Goal: Task Accomplishment & Management: Manage account settings

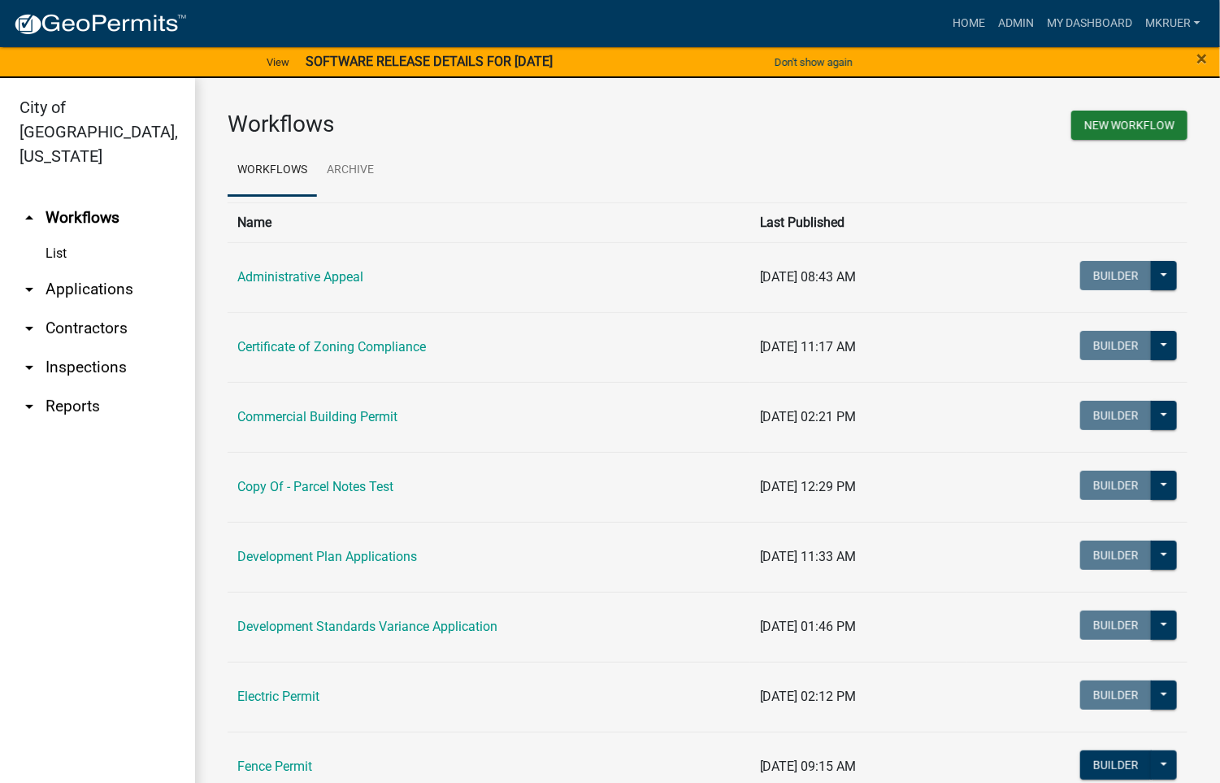
click at [93, 348] on link "arrow_drop_down Inspections" at bounding box center [97, 367] width 195 height 39
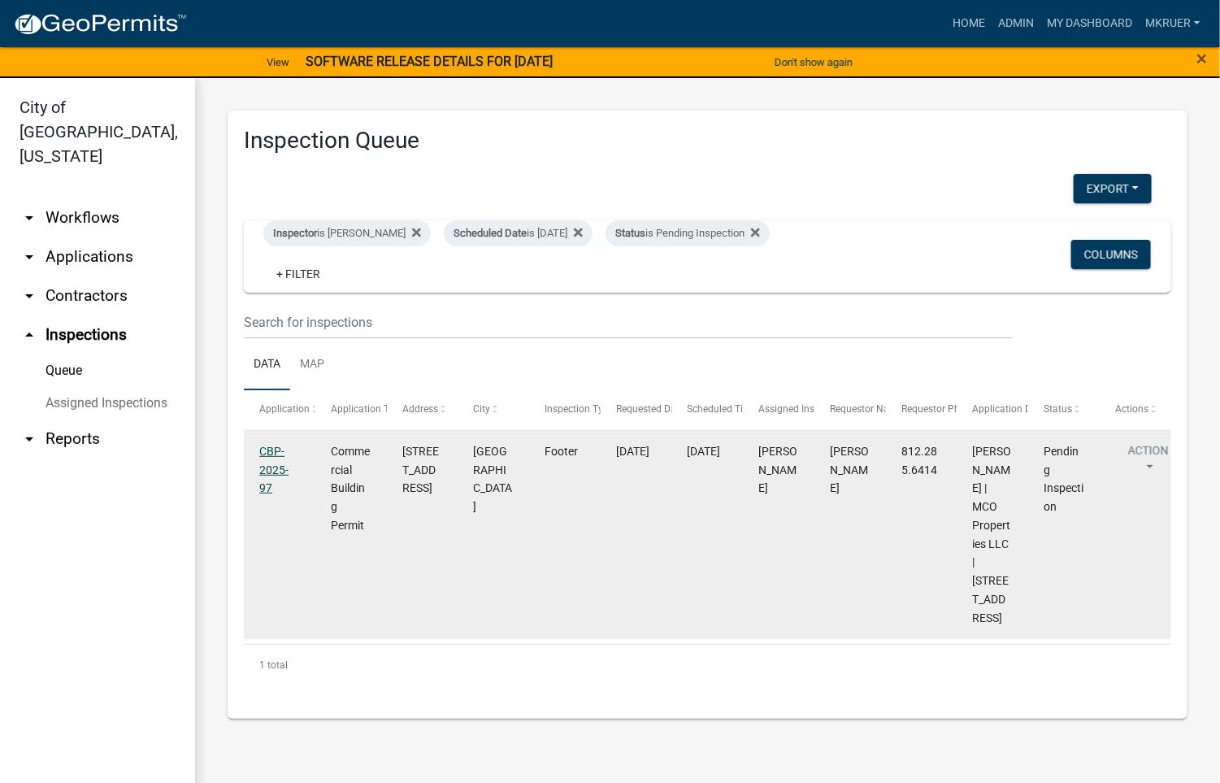
click at [266, 456] on link "CBP-2025-97" at bounding box center [273, 470] width 29 height 50
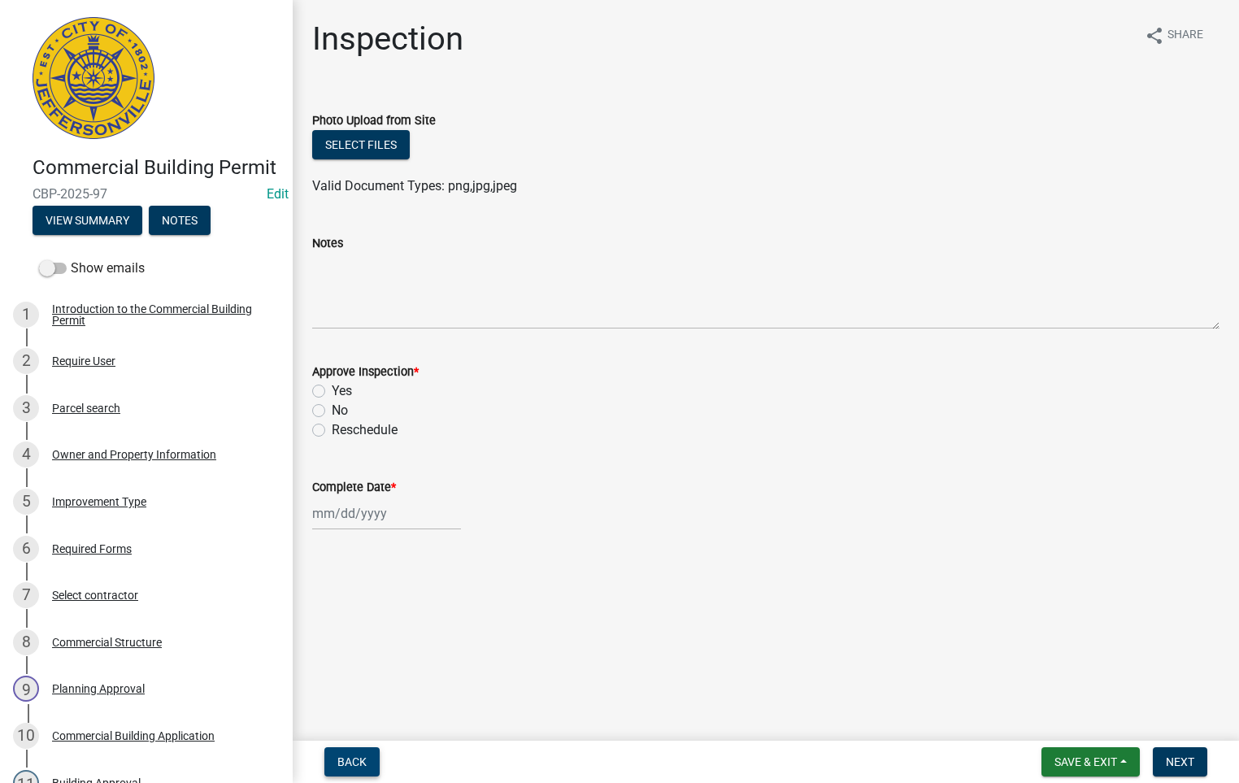
click at [339, 759] on span "Back" at bounding box center [351, 761] width 29 height 13
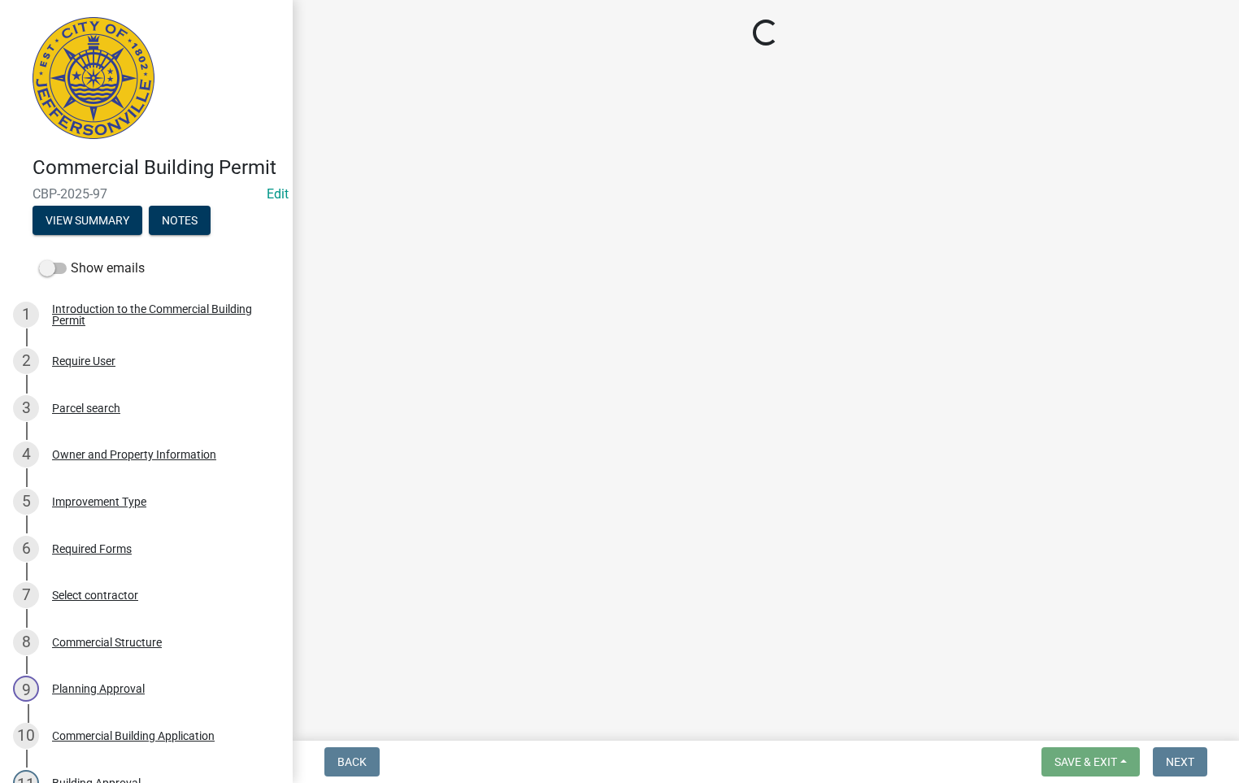
select select "fdb3bcc6-ce93-4663-8a18-5c08884dd177"
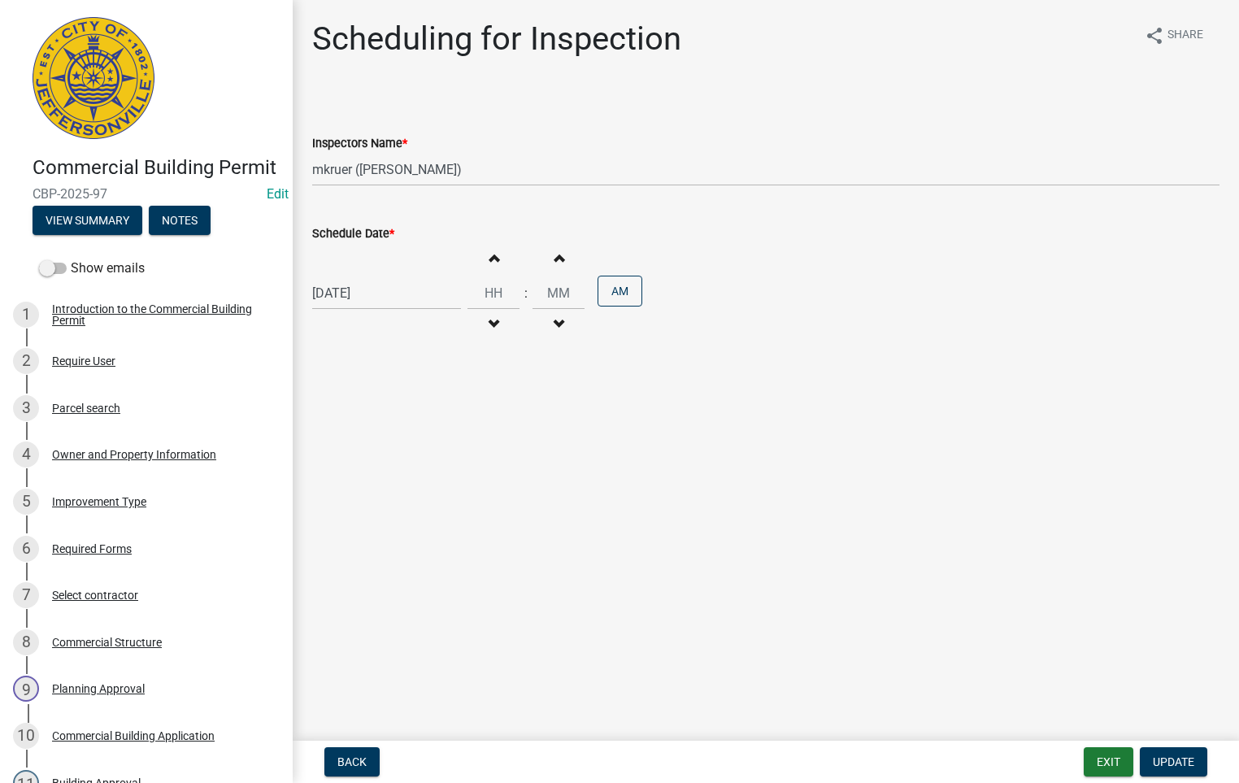
select select "9"
select select "2025"
click at [396, 295] on div "[DATE] [PERSON_NAME] Apr May Jun [DATE] Aug Sep Oct Nov [DATE] 1526 1527 1528 1…" at bounding box center [386, 292] width 149 height 33
click at [386, 400] on div "10" at bounding box center [380, 406] width 26 height 26
type input "[DATE]"
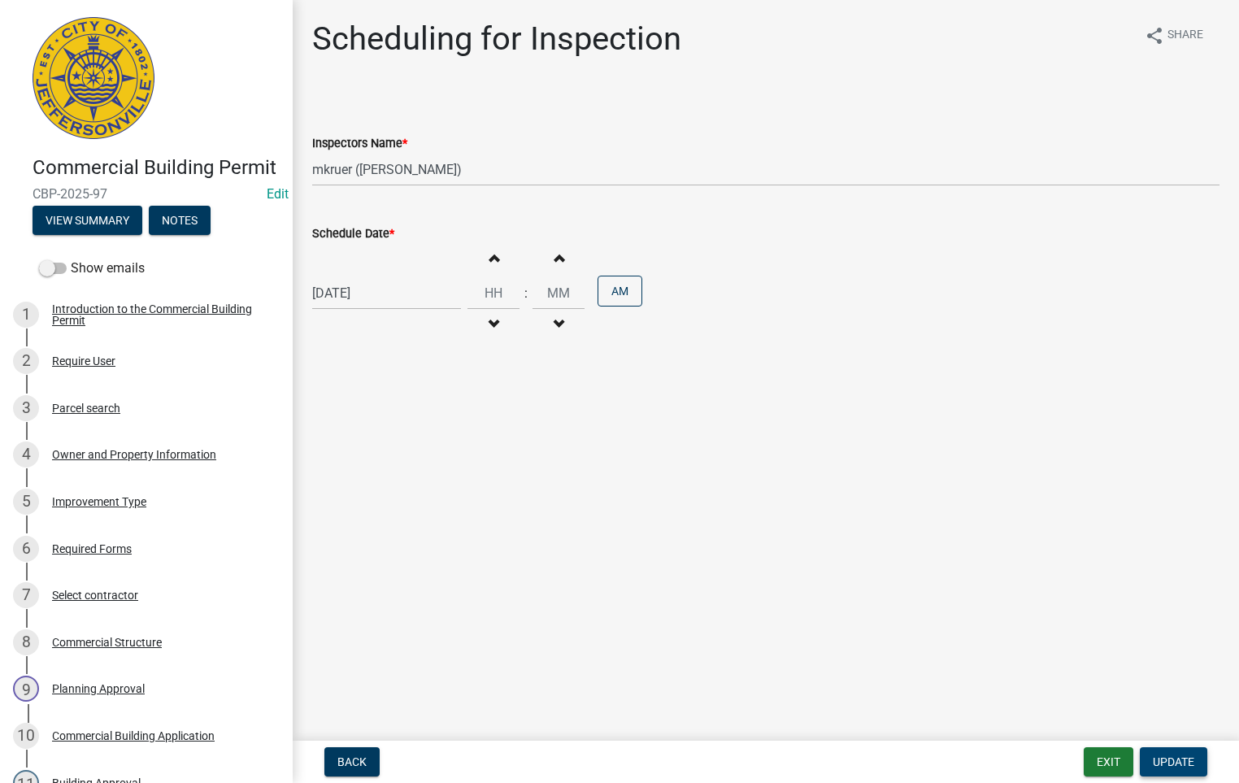
click at [1171, 756] on span "Update" at bounding box center [1173, 761] width 41 height 13
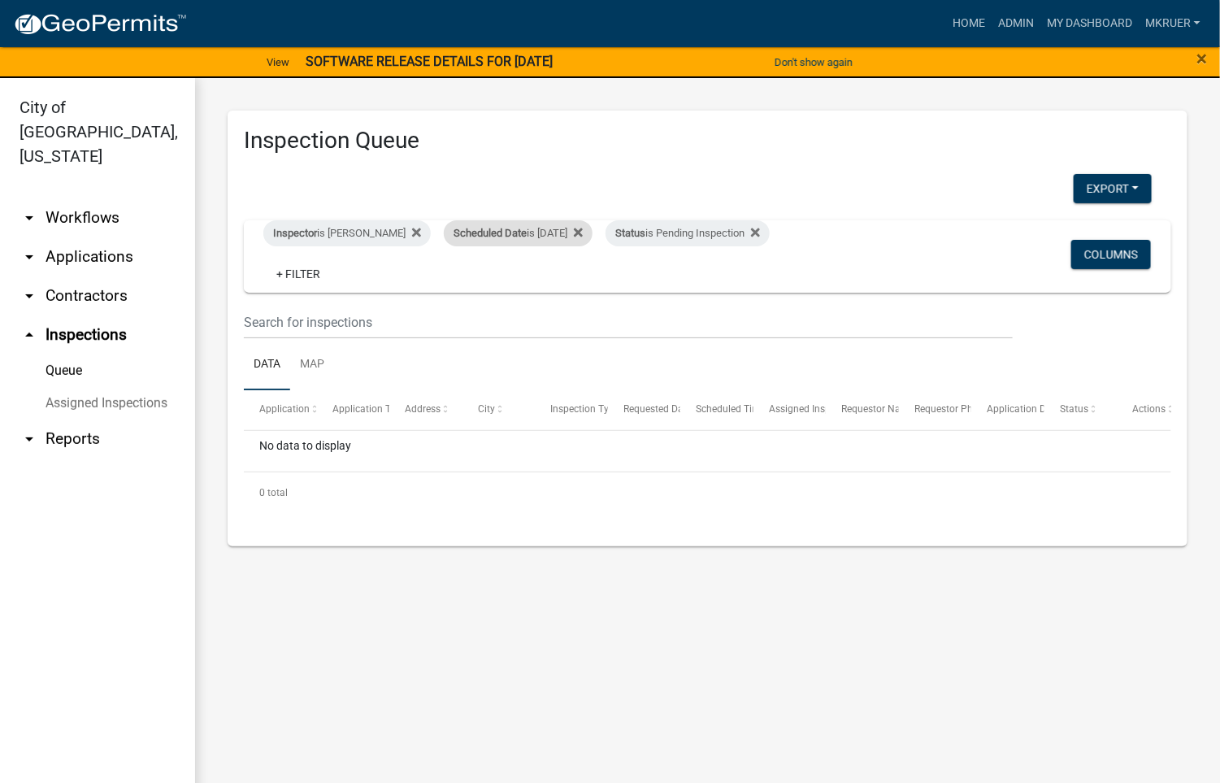
click at [545, 232] on div "Scheduled Date is [DATE]" at bounding box center [518, 233] width 149 height 26
click at [556, 290] on input "[DATE]" at bounding box center [508, 293] width 114 height 33
type input "[DATE]"
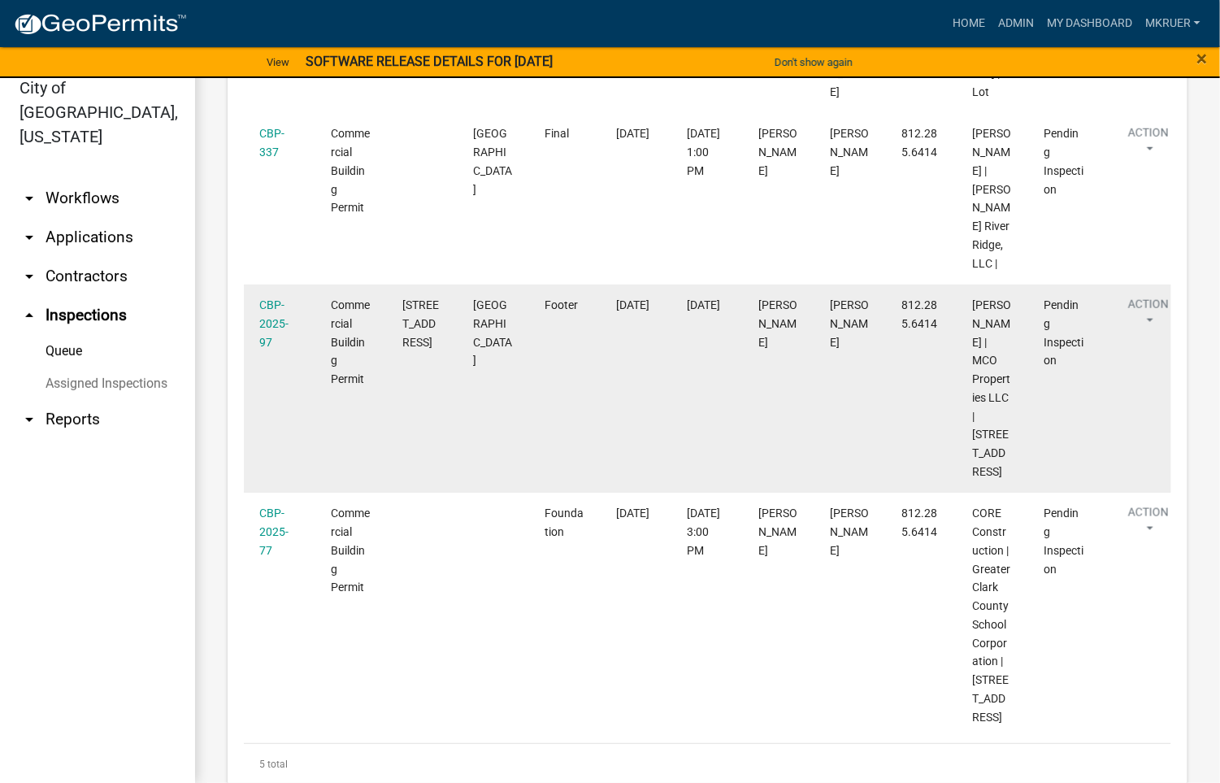
scroll to position [415, 0]
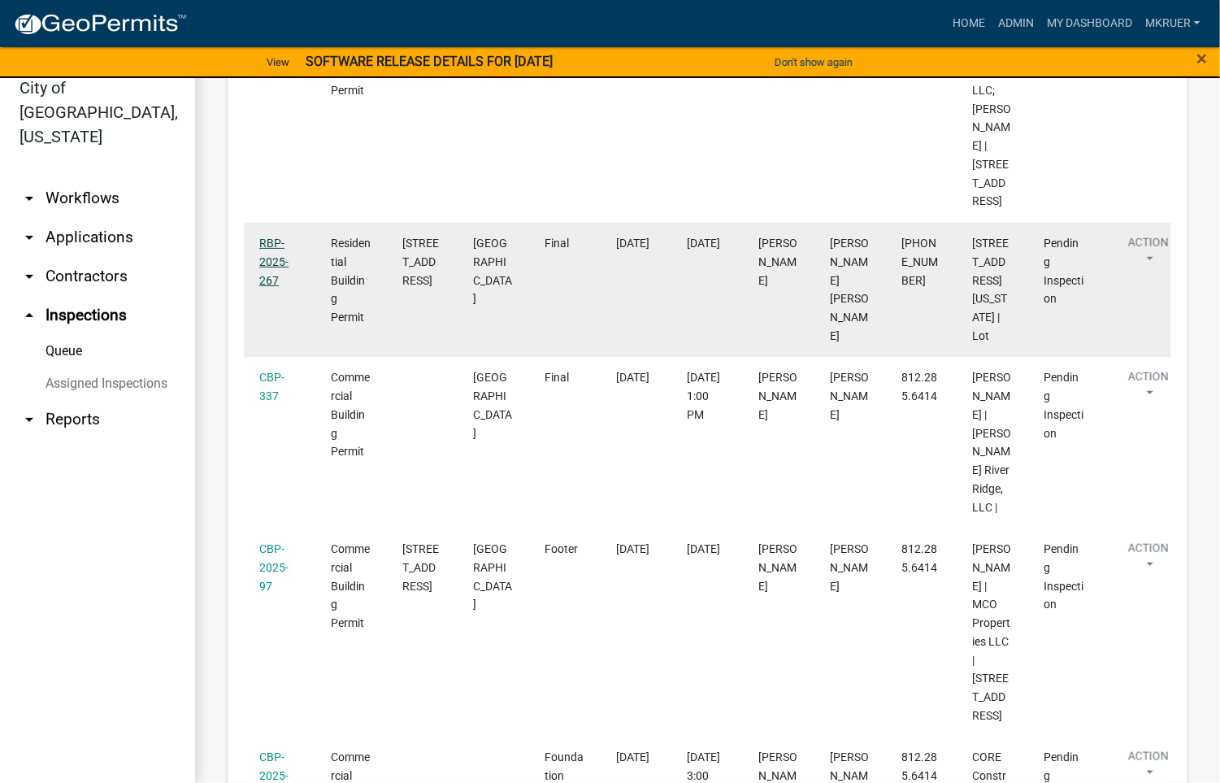
click at [271, 287] on link "RBP-2025-267" at bounding box center [273, 262] width 29 height 50
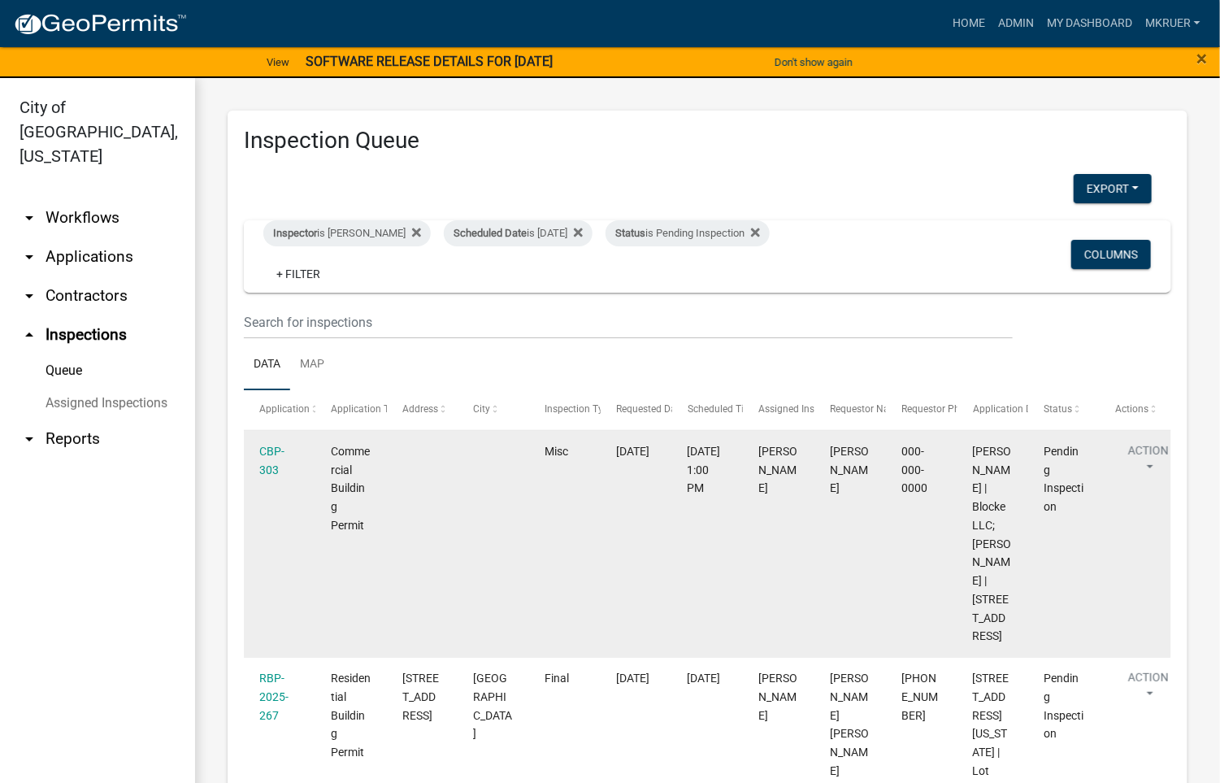
scroll to position [122, 0]
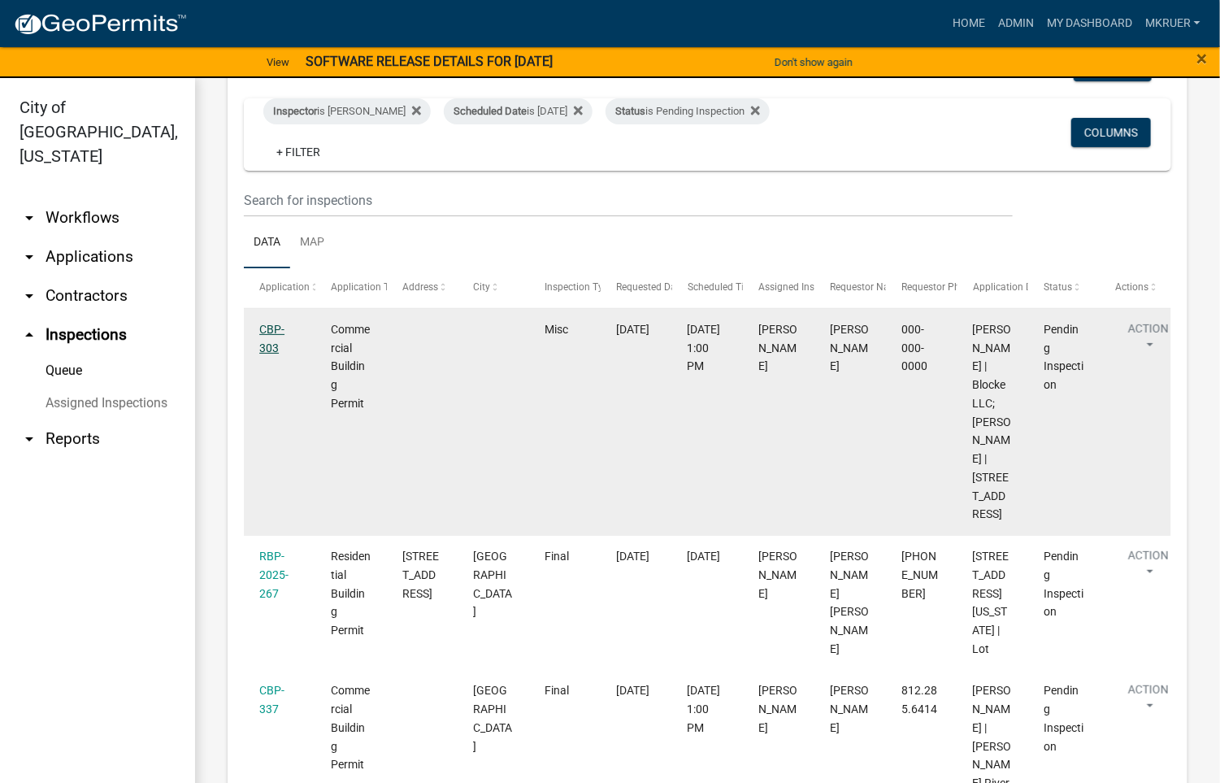
click at [271, 330] on link "CBP-303" at bounding box center [271, 339] width 25 height 32
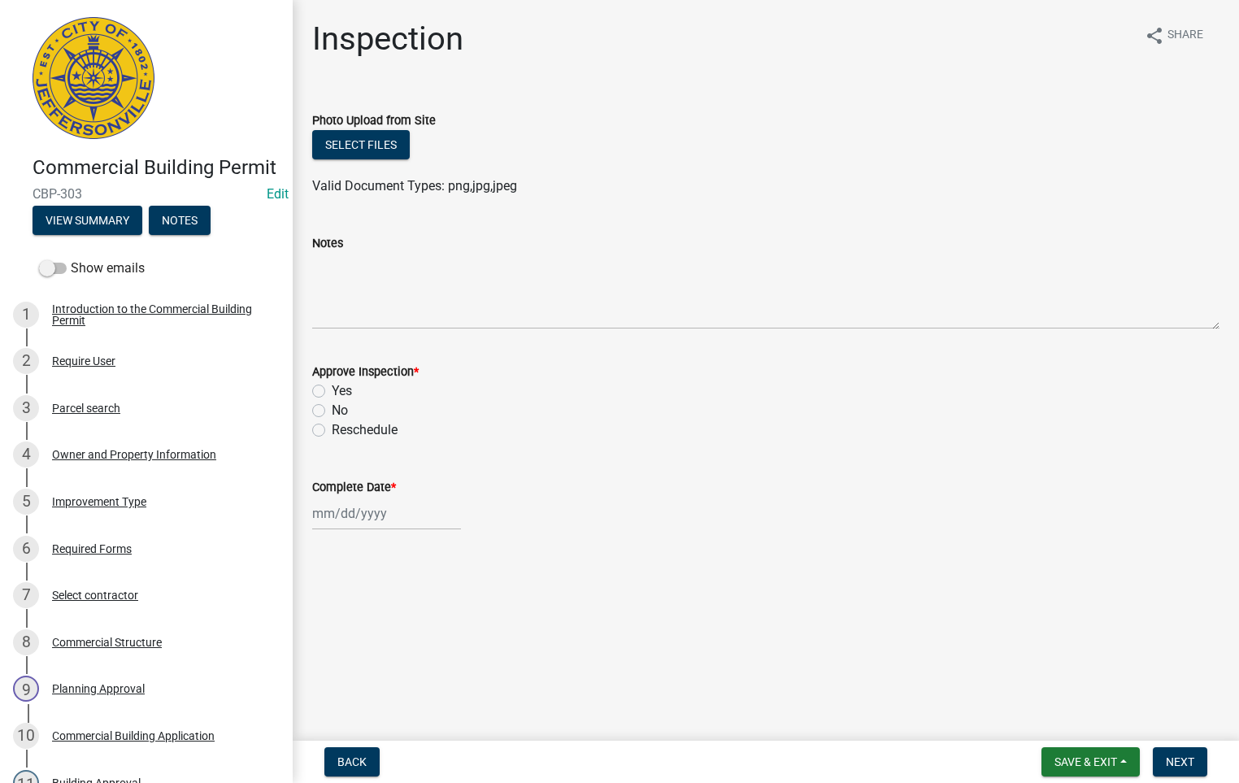
click at [332, 407] on label "No" at bounding box center [340, 411] width 16 height 20
click at [332, 407] on input "No" at bounding box center [337, 406] width 11 height 11
radio input "true"
click at [323, 281] on textarea "Notes" at bounding box center [765, 291] width 907 height 76
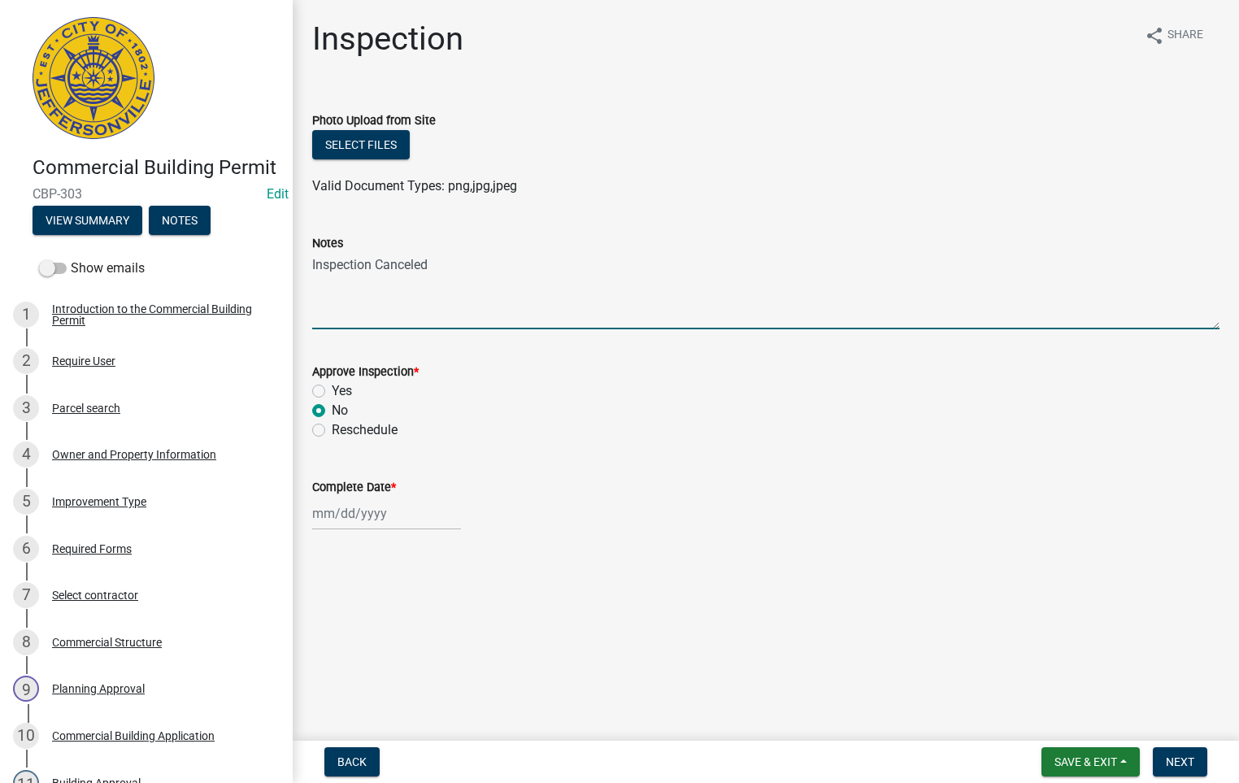
type textarea "Inspection Canceled"
click at [356, 510] on div at bounding box center [386, 513] width 149 height 33
select select "9"
select select "2025"
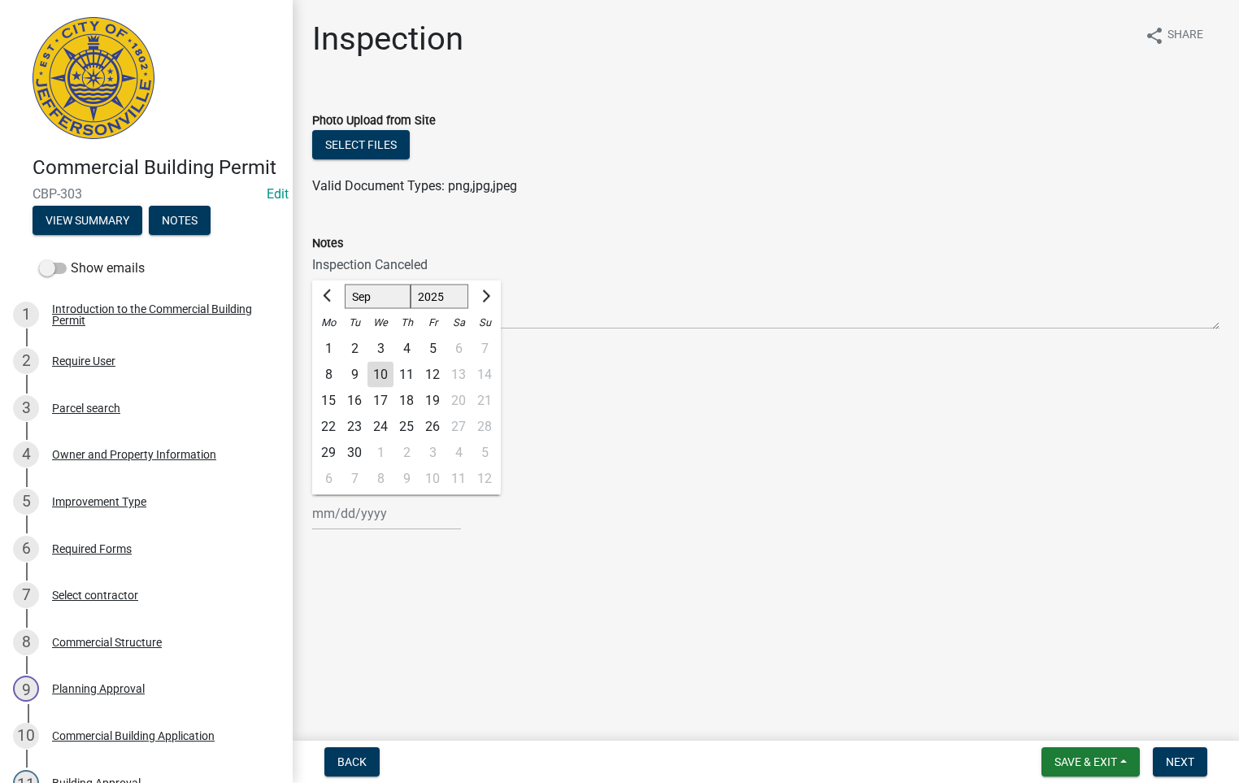
click at [379, 373] on div "10" at bounding box center [380, 375] width 26 height 26
type input "[DATE]"
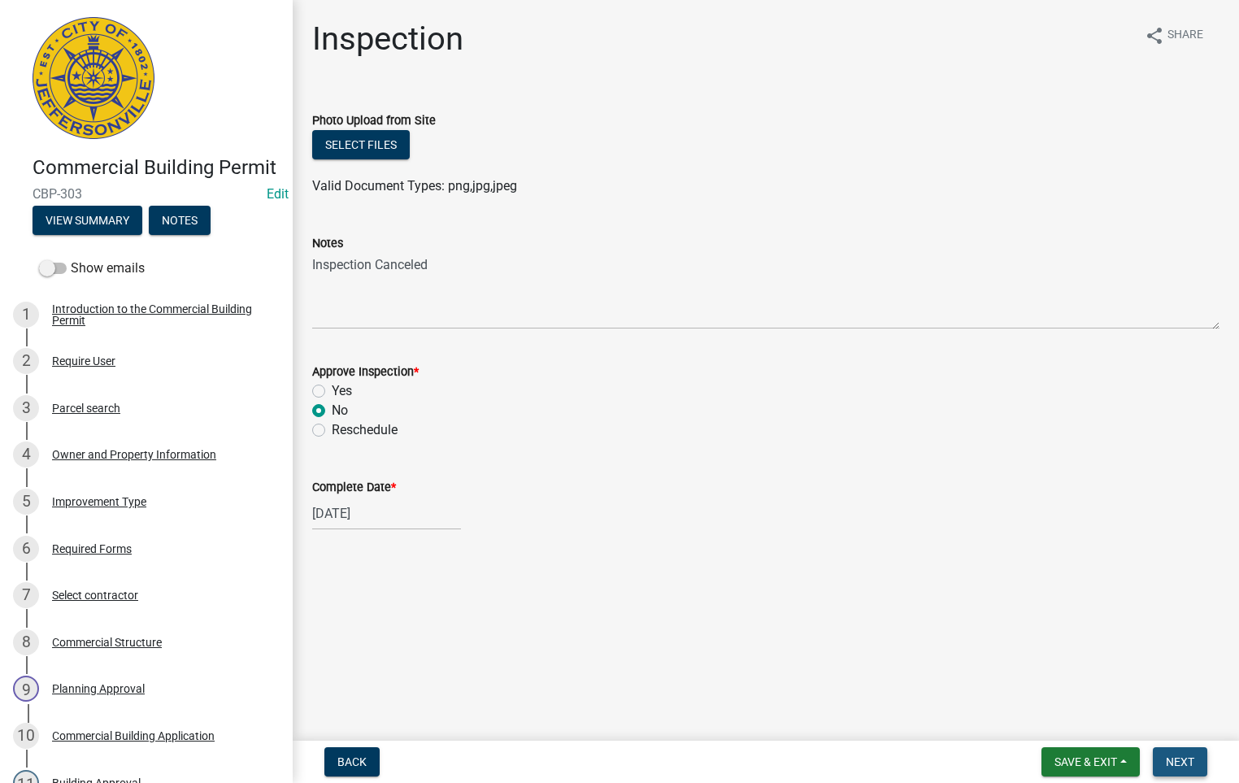
click at [1181, 756] on span "Next" at bounding box center [1180, 761] width 28 height 13
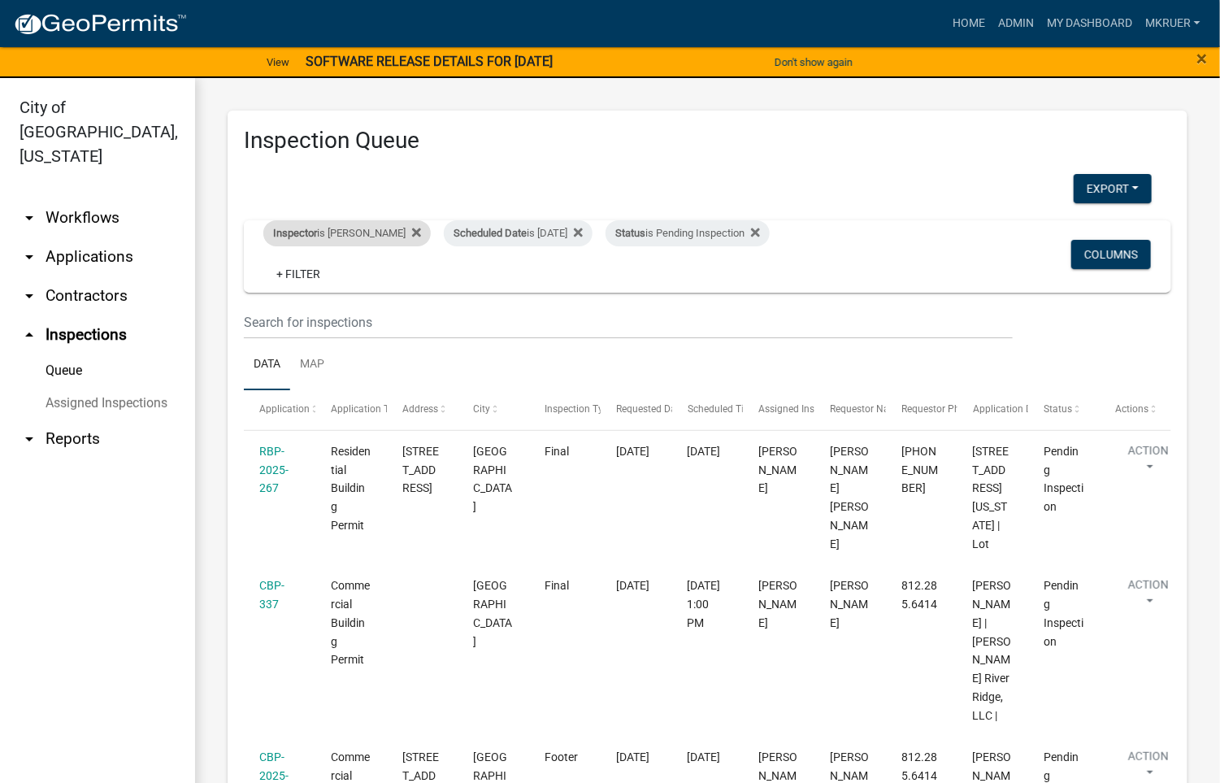
click at [347, 237] on div "Inspector is [PERSON_NAME]" at bounding box center [346, 233] width 167 height 26
click at [298, 310] on select "Select an option None [PERSON_NAME] [PERSON_NAME] [PERSON_NAME] [PERSON_NAME] […" at bounding box center [335, 310] width 163 height 33
click at [263, 294] on select "Select an option None [PERSON_NAME] [PERSON_NAME] [PERSON_NAME] [PERSON_NAME] […" at bounding box center [335, 310] width 163 height 33
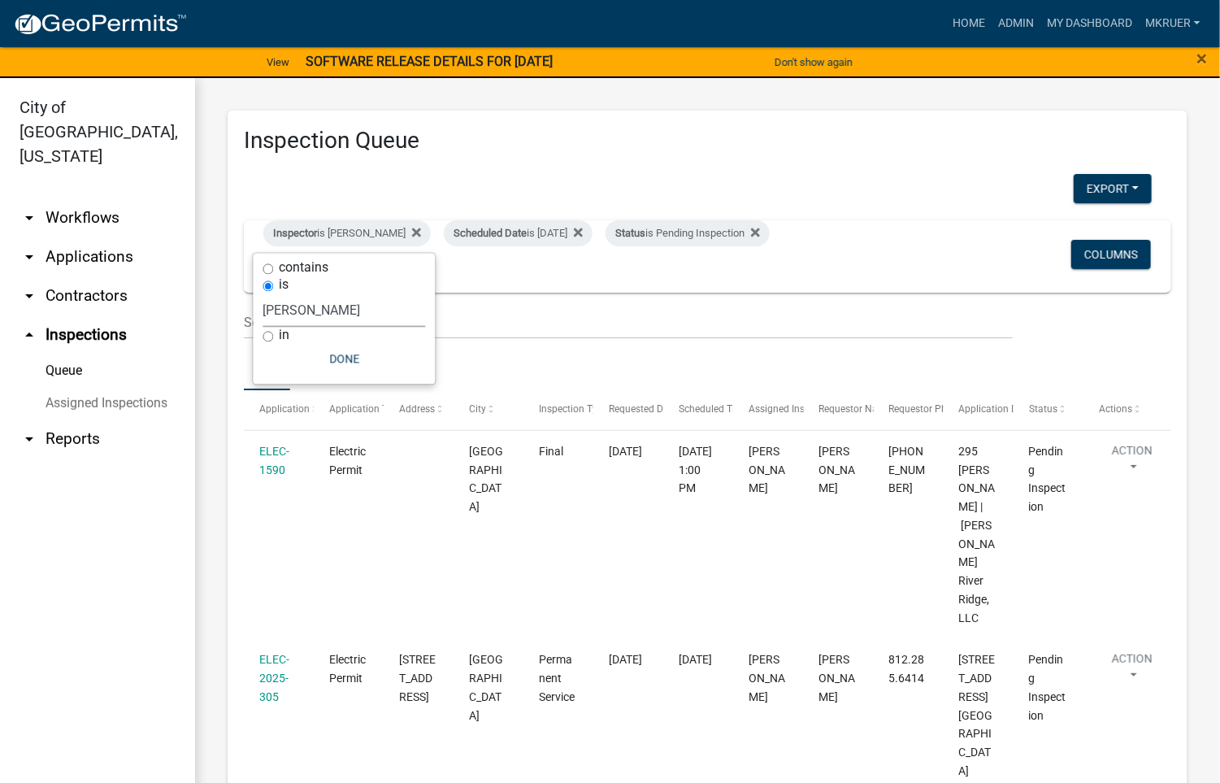
click at [315, 307] on select "Select an option None [PERSON_NAME] [PERSON_NAME] [PERSON_NAME] [PERSON_NAME] […" at bounding box center [344, 310] width 163 height 33
click at [266, 294] on select "Select an option None [PERSON_NAME] [PERSON_NAME] [PERSON_NAME] [PERSON_NAME] […" at bounding box center [344, 310] width 163 height 33
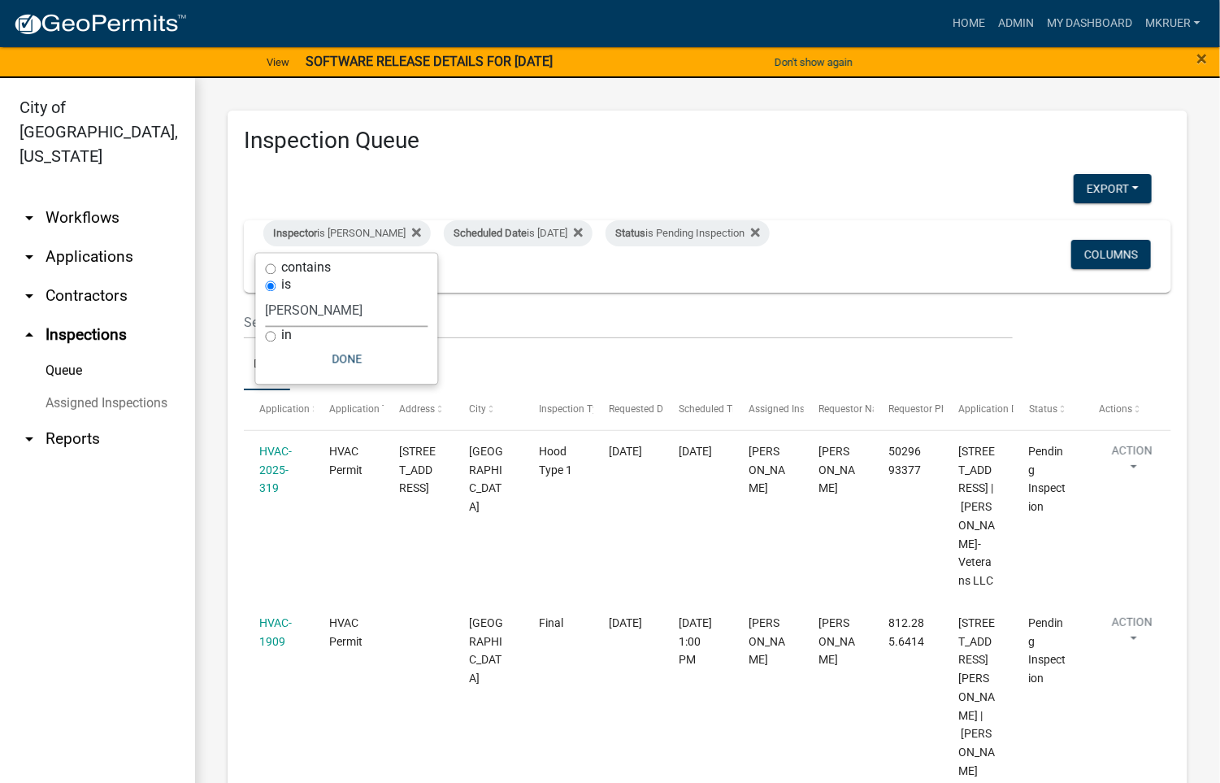
click at [337, 310] on select "Select an option None [PERSON_NAME] [PERSON_NAME] [PERSON_NAME] [PERSON_NAME] […" at bounding box center [347, 310] width 163 height 33
select select "fdb3bcc6-ce93-4663-8a18-5c08884dd177"
click at [266, 294] on select "Select an option None [PERSON_NAME] [PERSON_NAME] [PERSON_NAME] [PERSON_NAME] […" at bounding box center [347, 310] width 163 height 33
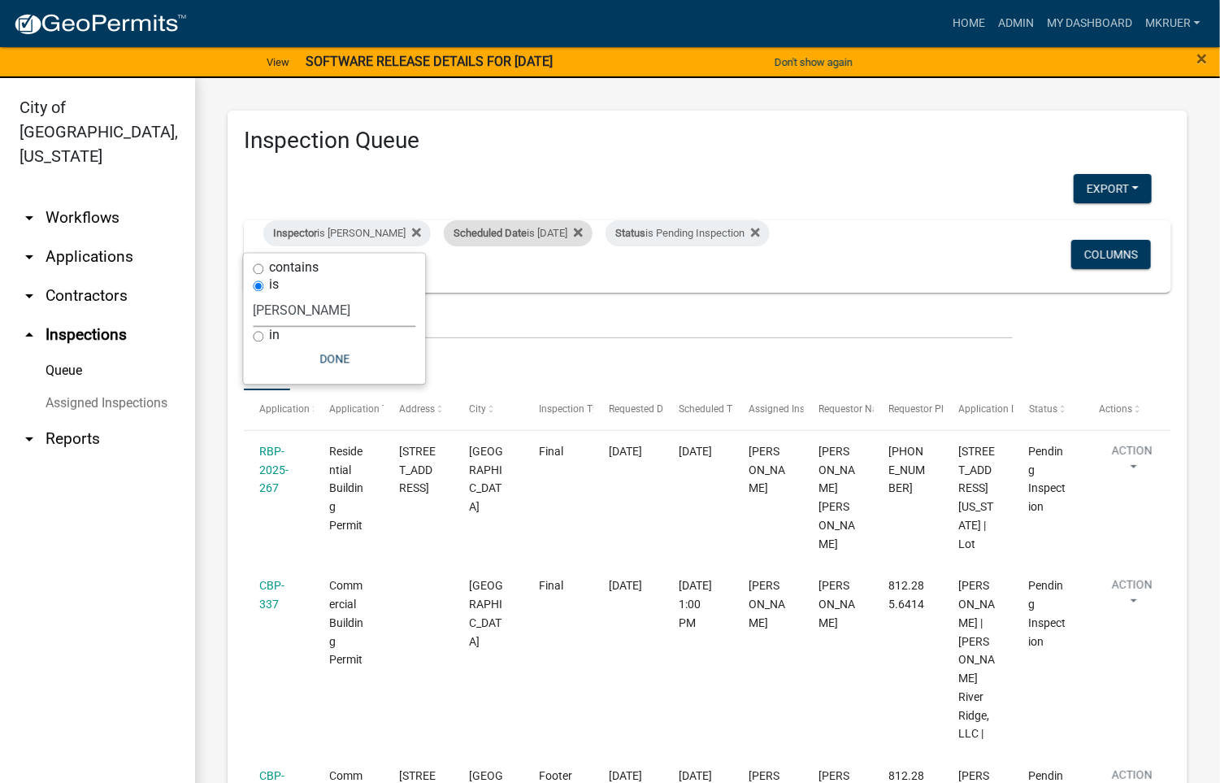
click at [554, 234] on div "Scheduled Date is [DATE]" at bounding box center [518, 233] width 149 height 26
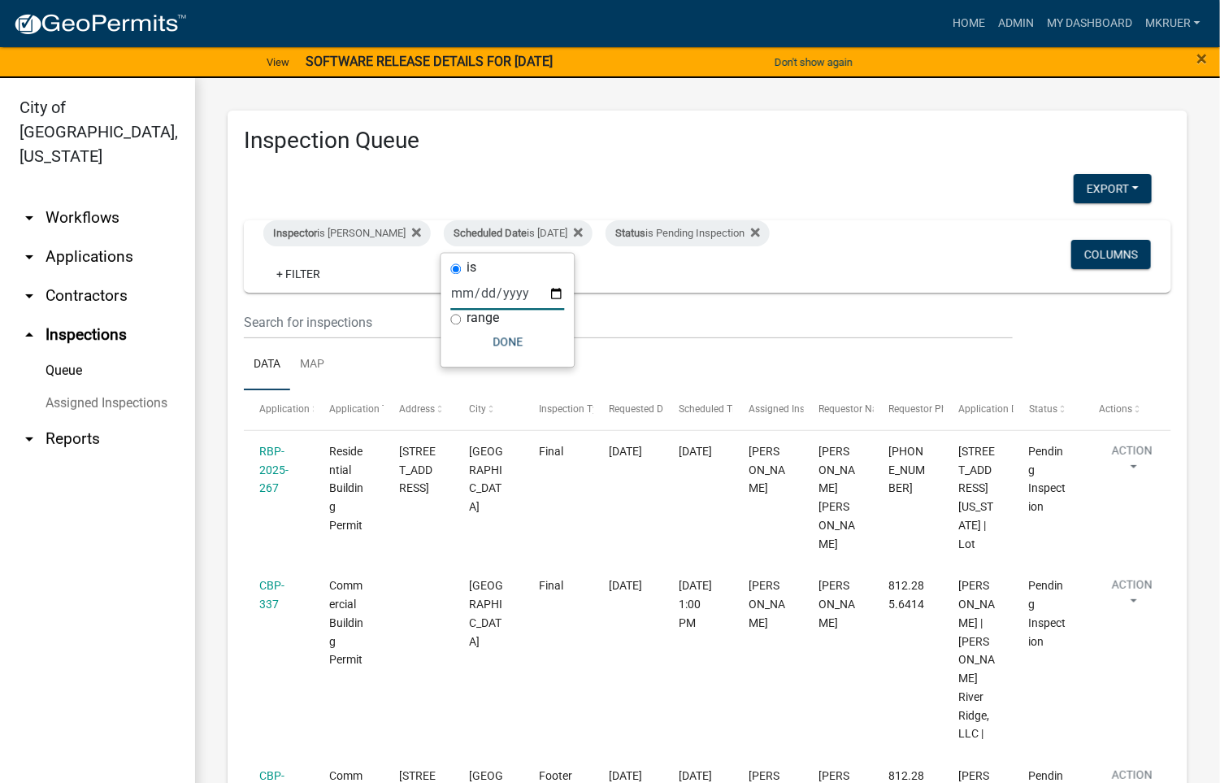
click at [552, 295] on input "[DATE]" at bounding box center [508, 293] width 114 height 33
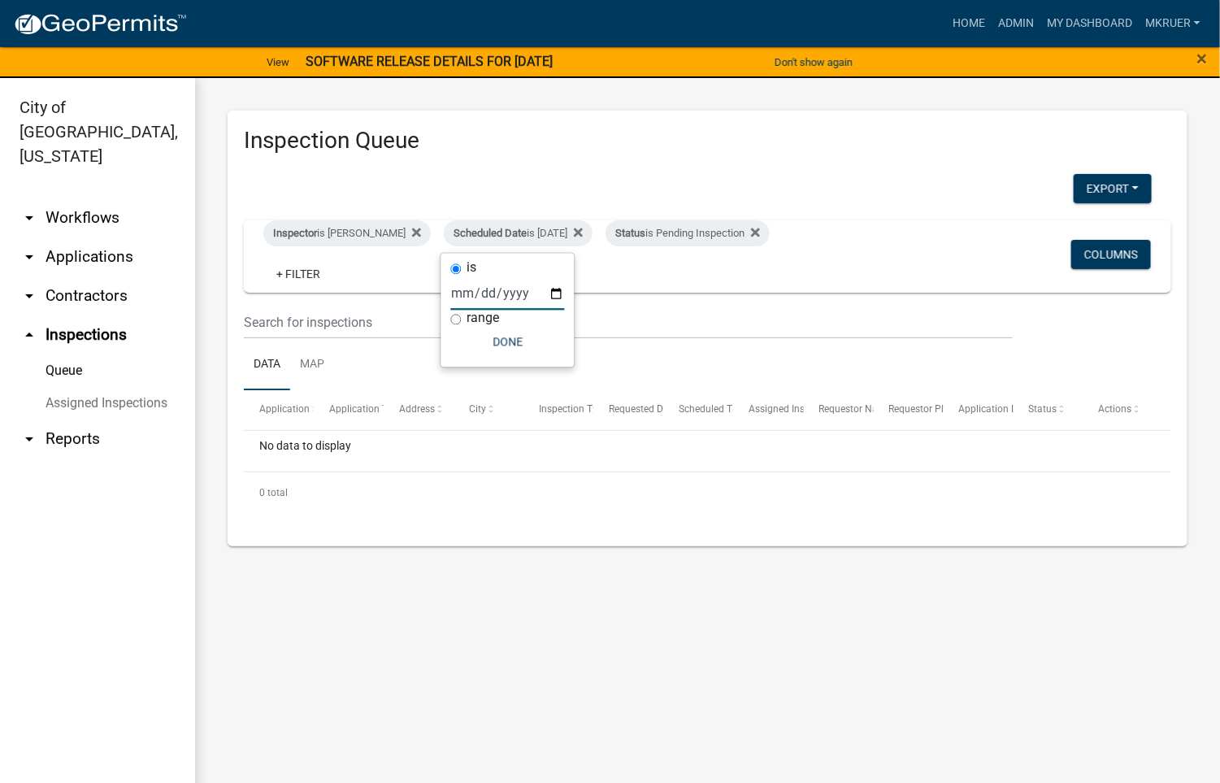
click at [557, 298] on input "[DATE]" at bounding box center [508, 293] width 114 height 33
type input "[DATE]"
